Goal: Transaction & Acquisition: Obtain resource

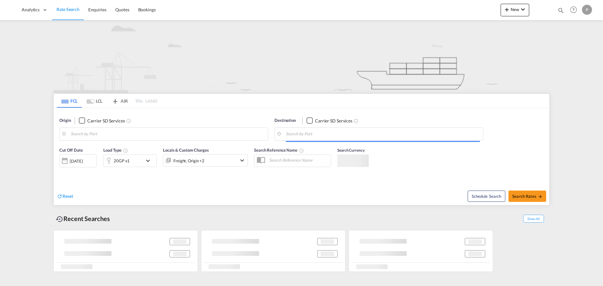
type input "[GEOGRAPHIC_DATA], ESVLC"
type input "Alexandria ([GEOGRAPHIC_DATA]), EGALY"
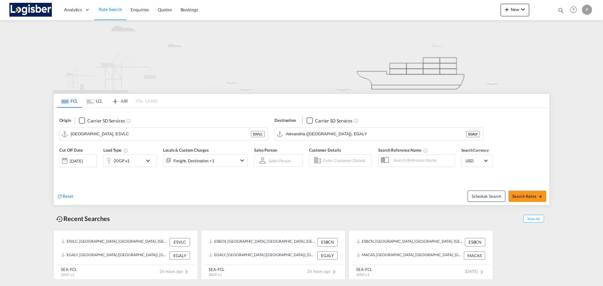
click at [102, 103] on md-tab-item "LCL" at bounding box center [94, 101] width 25 height 14
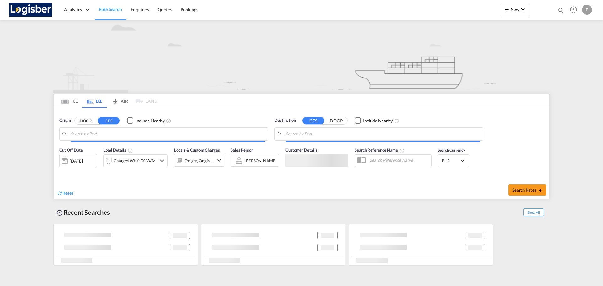
type input "[GEOGRAPHIC_DATA], INICD"
type input "[GEOGRAPHIC_DATA], ESBCN"
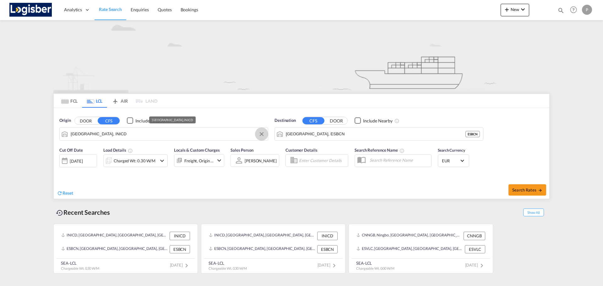
click at [262, 137] on md-icon "Clear Input" at bounding box center [261, 134] width 7 height 7
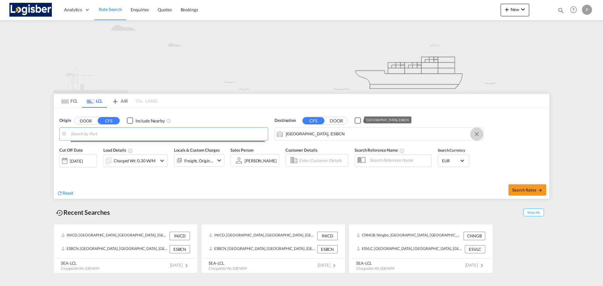
click at [475, 135] on md-icon "Clear Input" at bounding box center [476, 134] width 7 height 7
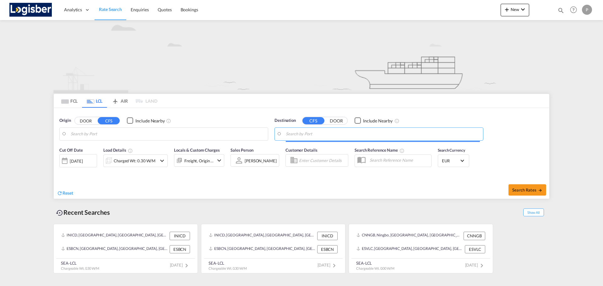
click at [156, 138] on body "Analytics Dashboard Rate Search Enquiries Quotes Bookings" at bounding box center [301, 143] width 603 height 286
drag, startPoint x: 100, startPoint y: 132, endPoint x: 52, endPoint y: 131, distance: 48.1
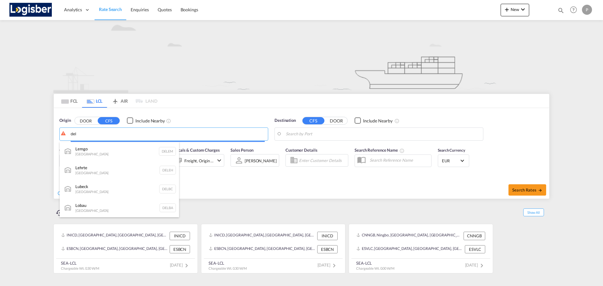
click at [90, 134] on body "Analytics Dashboard Rate Search Enquiries Quotes Bookings" at bounding box center [301, 143] width 603 height 286
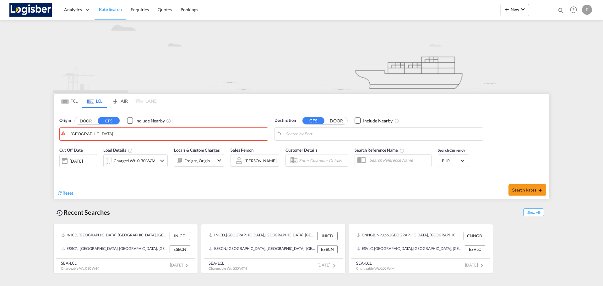
drag, startPoint x: 97, startPoint y: 134, endPoint x: 52, endPoint y: 134, distance: 44.9
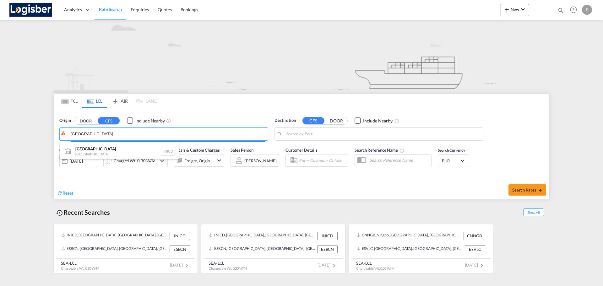
click at [97, 138] on body "Analytics Dashboard Rate Search Enquiries Quotes Bookings" at bounding box center [301, 143] width 603 height 286
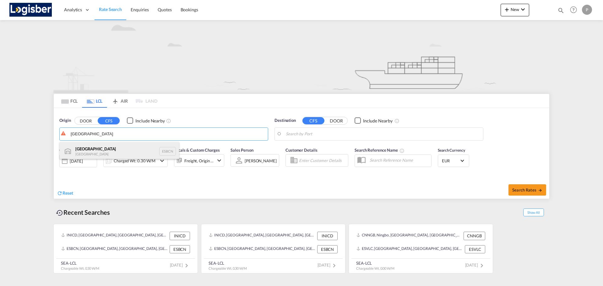
click at [95, 153] on div "Barcelona Spain ESBCN" at bounding box center [119, 151] width 119 height 19
type input "[GEOGRAPHIC_DATA], ESBCN"
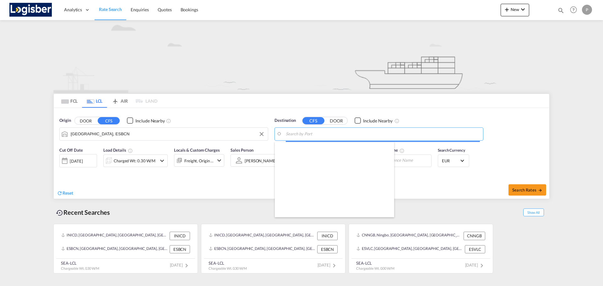
click at [344, 133] on body "Analytics Dashboard Rate Search Enquiries Quotes Bookings" at bounding box center [301, 143] width 603 height 286
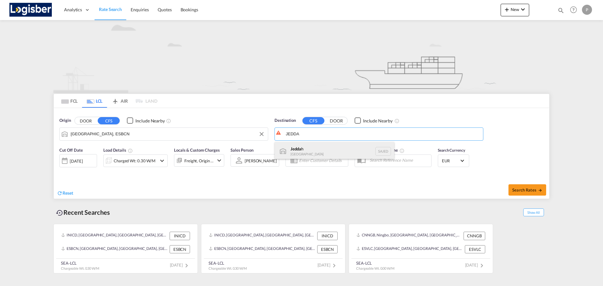
click at [335, 147] on div "Jedda h [GEOGRAPHIC_DATA] SAJED" at bounding box center [334, 151] width 119 height 19
type input "Jeddah, SAJED"
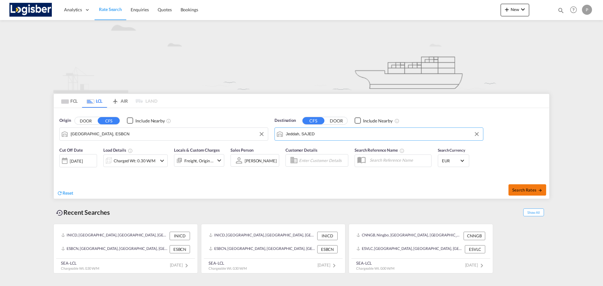
click at [526, 187] on span "Search Rates" at bounding box center [527, 189] width 30 height 5
type input "ESBCN to SAJED / [DATE]"
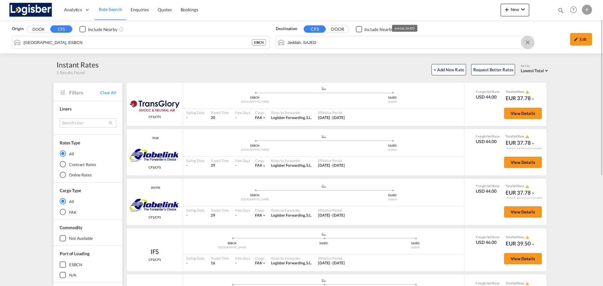
click at [527, 41] on button "Clear Input" at bounding box center [527, 42] width 9 height 9
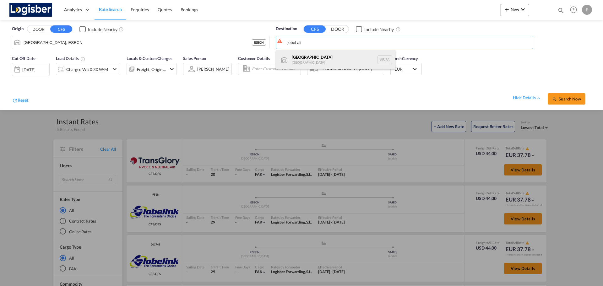
click at [289, 57] on div "[GEOGRAPHIC_DATA] [GEOGRAPHIC_DATA]" at bounding box center [335, 59] width 119 height 19
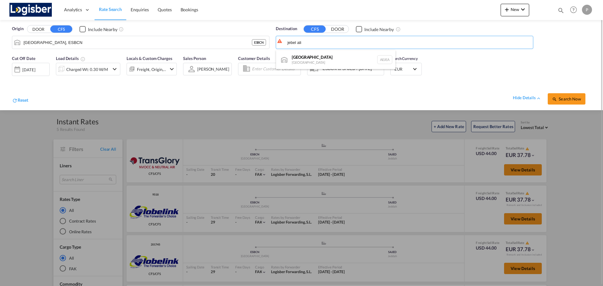
type input "[GEOGRAPHIC_DATA], [GEOGRAPHIC_DATA]"
click at [556, 94] on button "Search Now" at bounding box center [567, 98] width 38 height 11
